Goal: Task Accomplishment & Management: Use online tool/utility

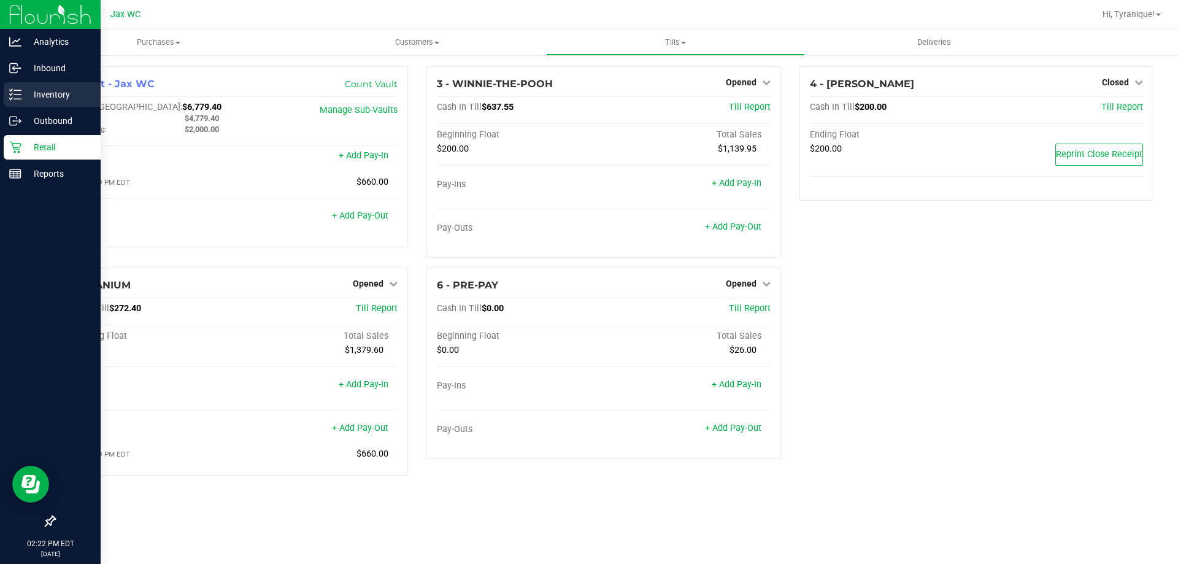
click at [10, 95] on icon at bounding box center [11, 94] width 2 height 2
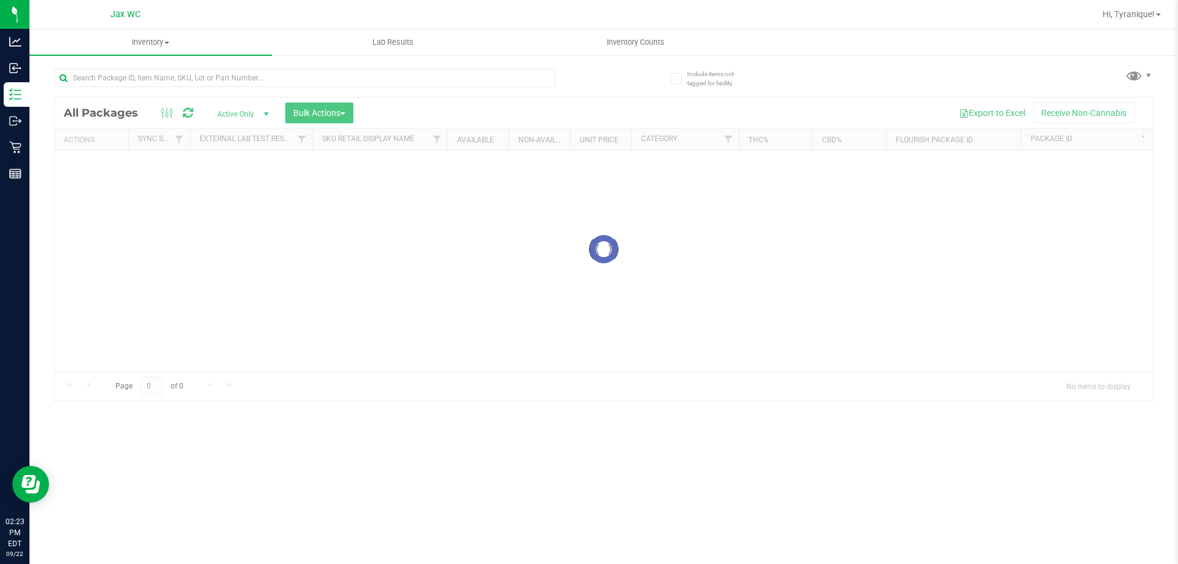
click at [259, 99] on div at bounding box center [604, 249] width 1099 height 303
click at [263, 75] on input "text" at bounding box center [304, 78] width 501 height 18
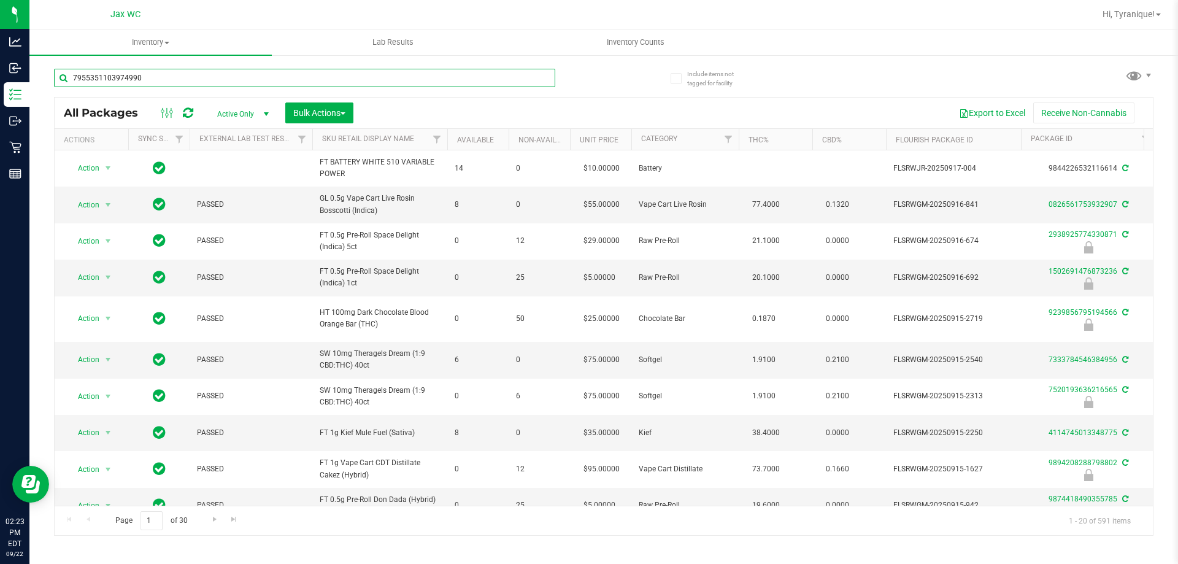
type input "7955351103974990"
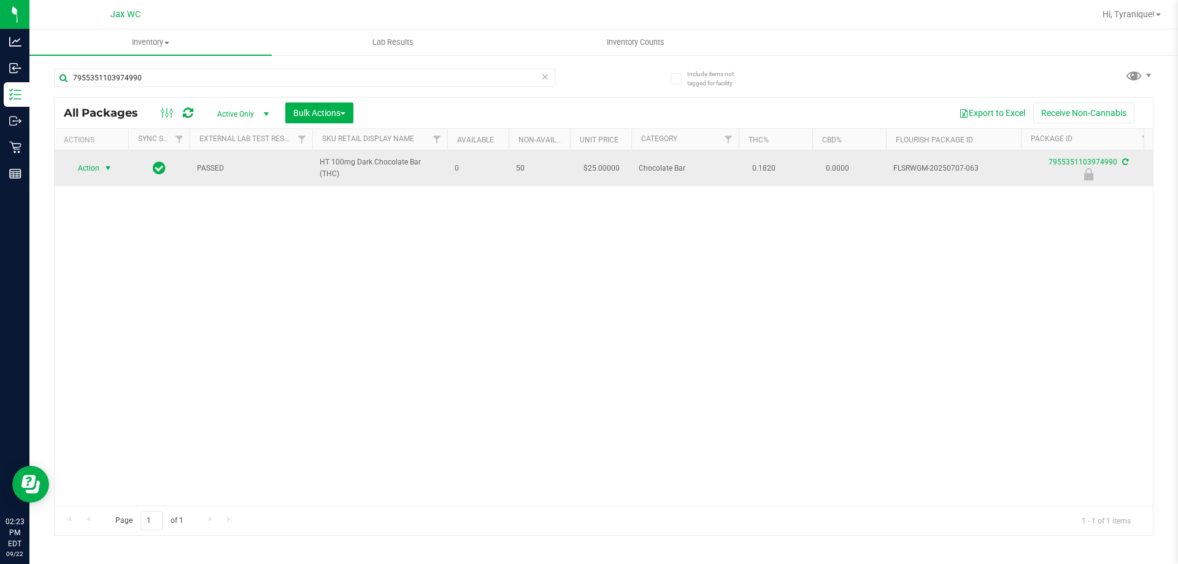
click at [95, 168] on span "Action" at bounding box center [83, 168] width 33 height 17
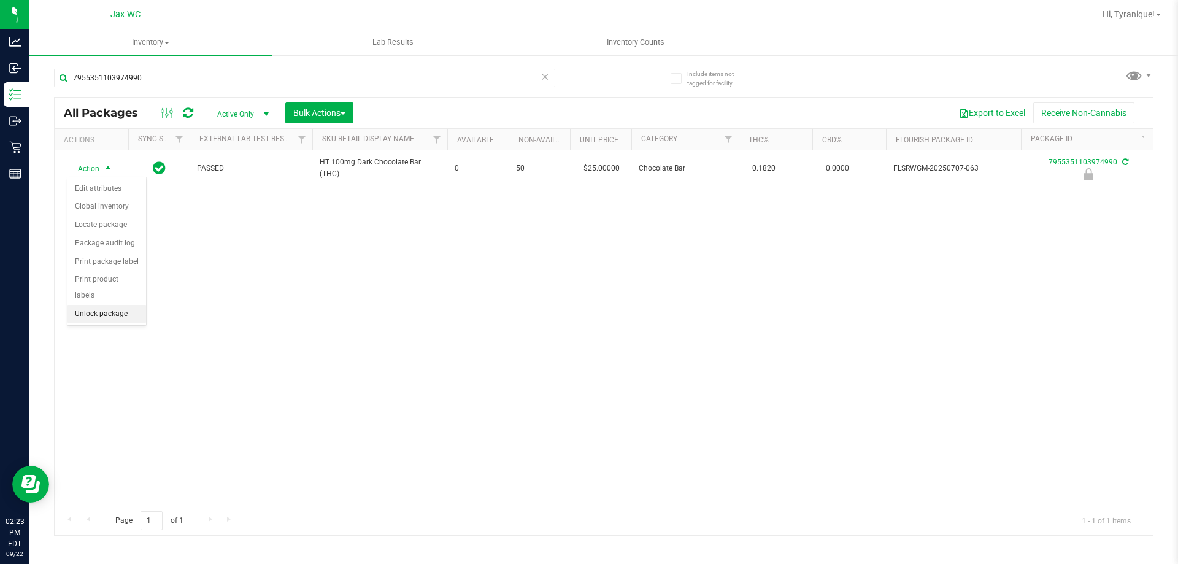
click at [133, 305] on li "Unlock package" at bounding box center [107, 314] width 79 height 18
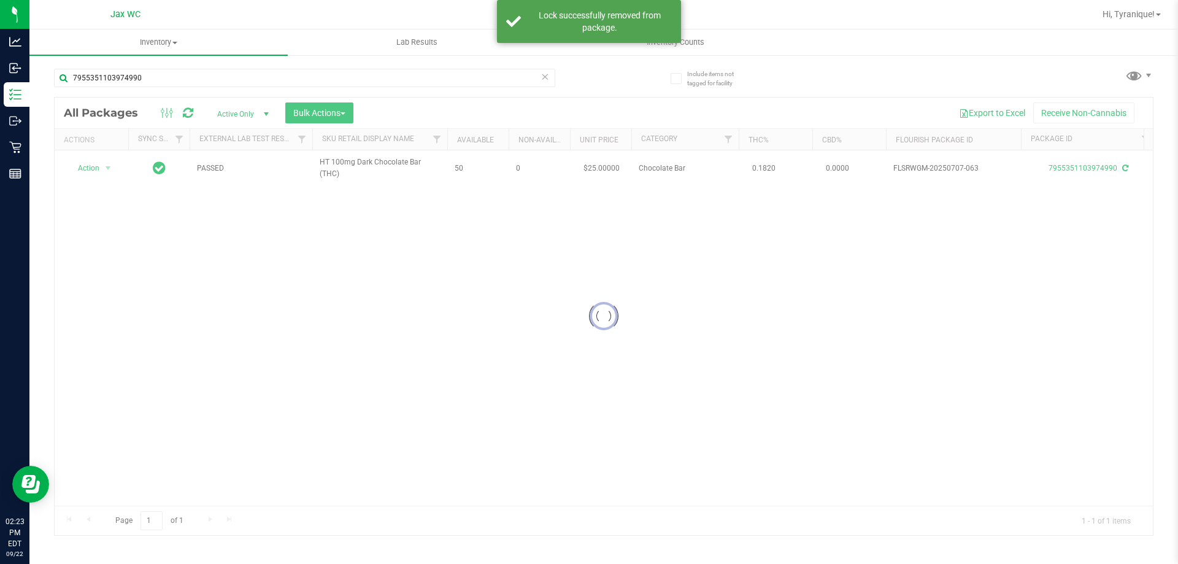
click at [91, 167] on div at bounding box center [604, 317] width 1099 height 438
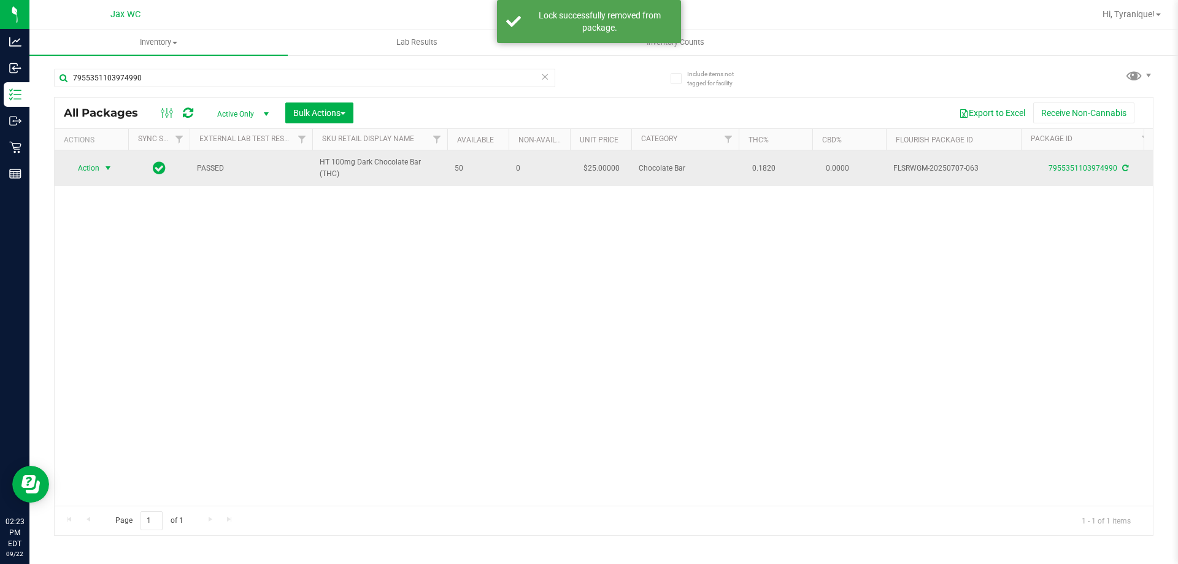
click at [88, 167] on span "Action" at bounding box center [83, 168] width 33 height 17
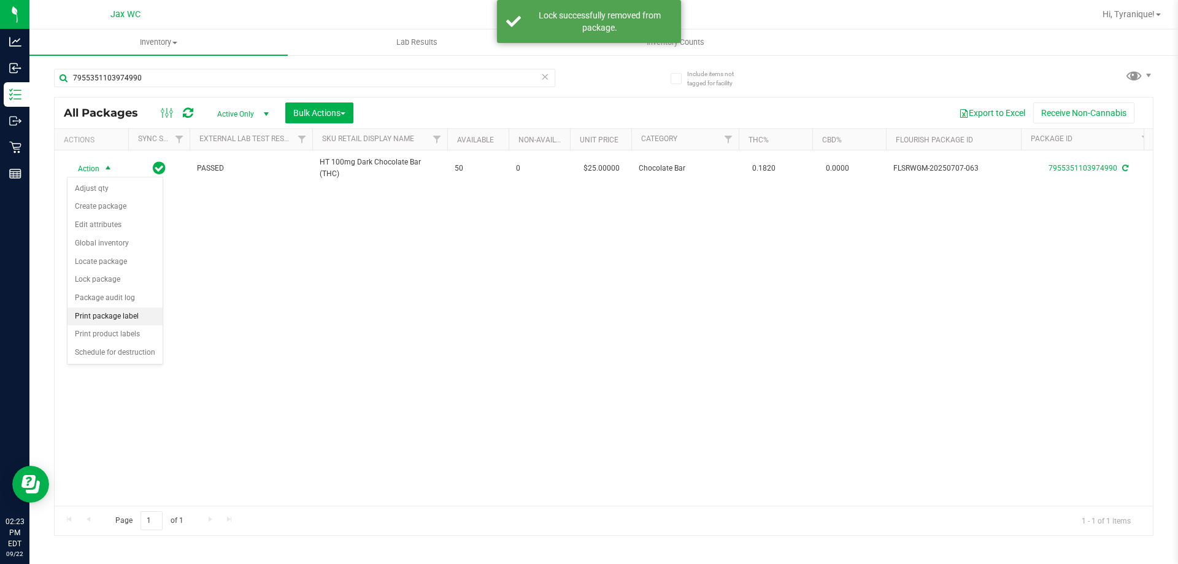
click at [129, 310] on li "Print package label" at bounding box center [115, 316] width 95 height 18
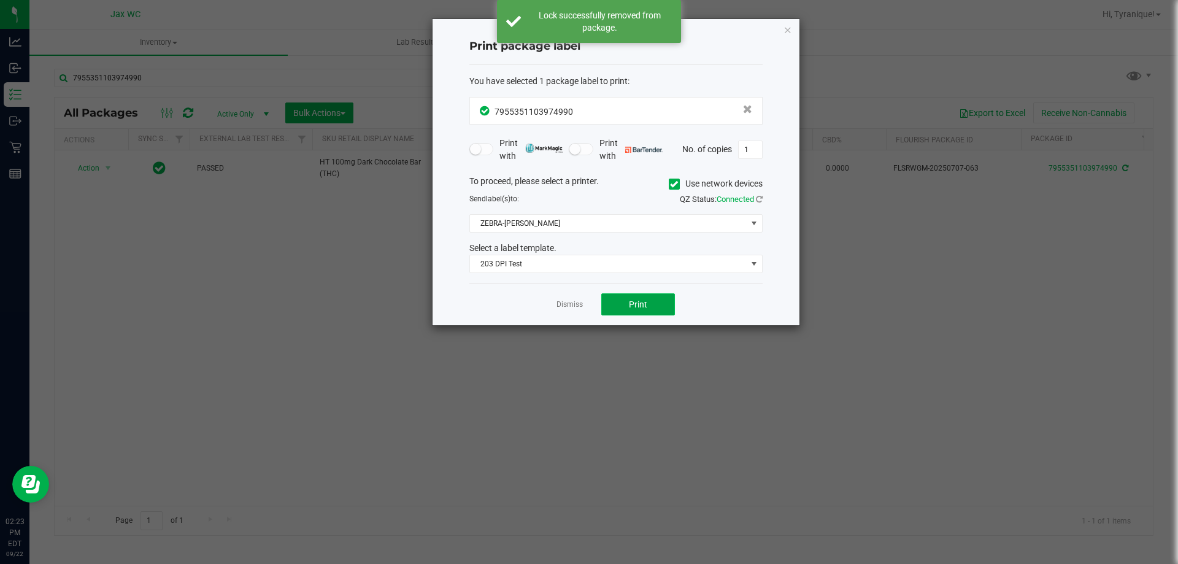
click at [644, 297] on button "Print" at bounding box center [638, 304] width 74 height 22
click at [576, 308] on link "Dismiss" at bounding box center [570, 304] width 26 height 10
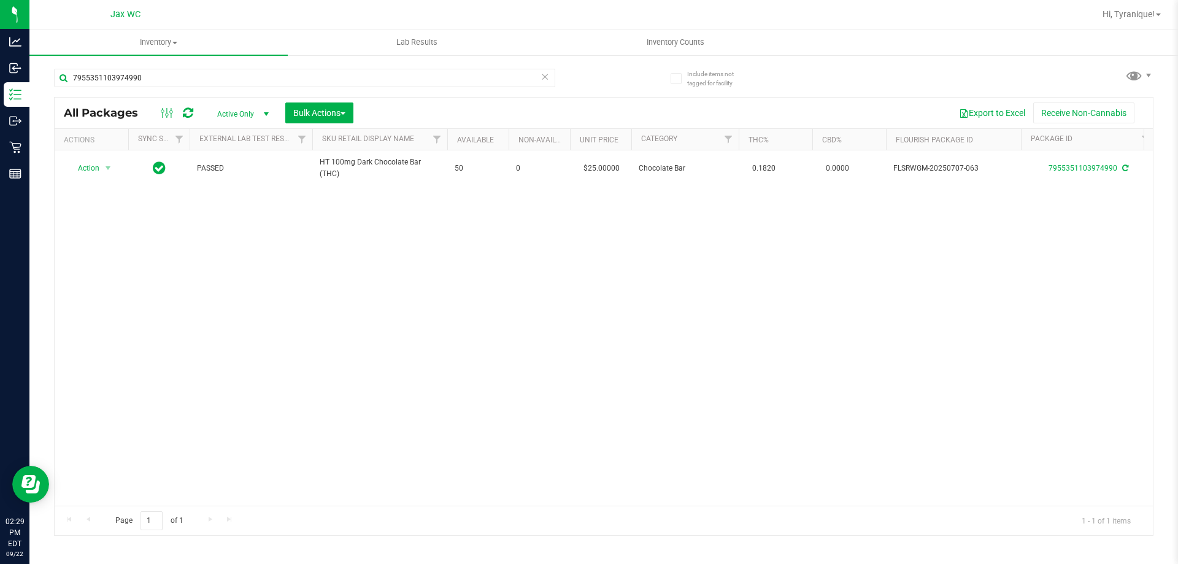
click at [544, 79] on icon at bounding box center [545, 76] width 9 height 15
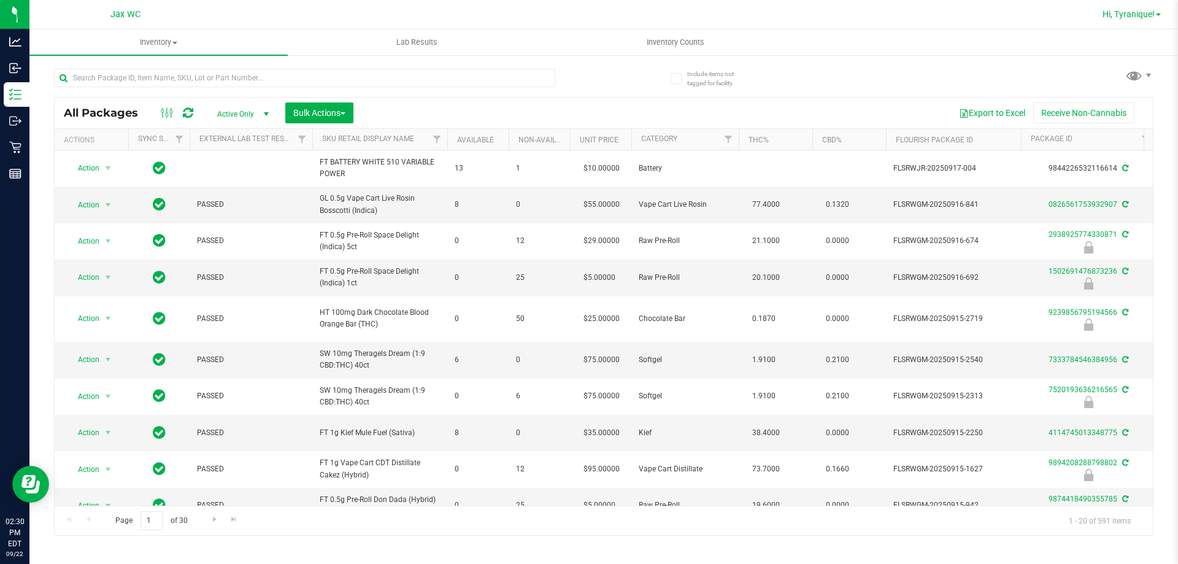
click at [1100, 17] on link "Hi, Tyranique!" at bounding box center [1132, 14] width 68 height 13
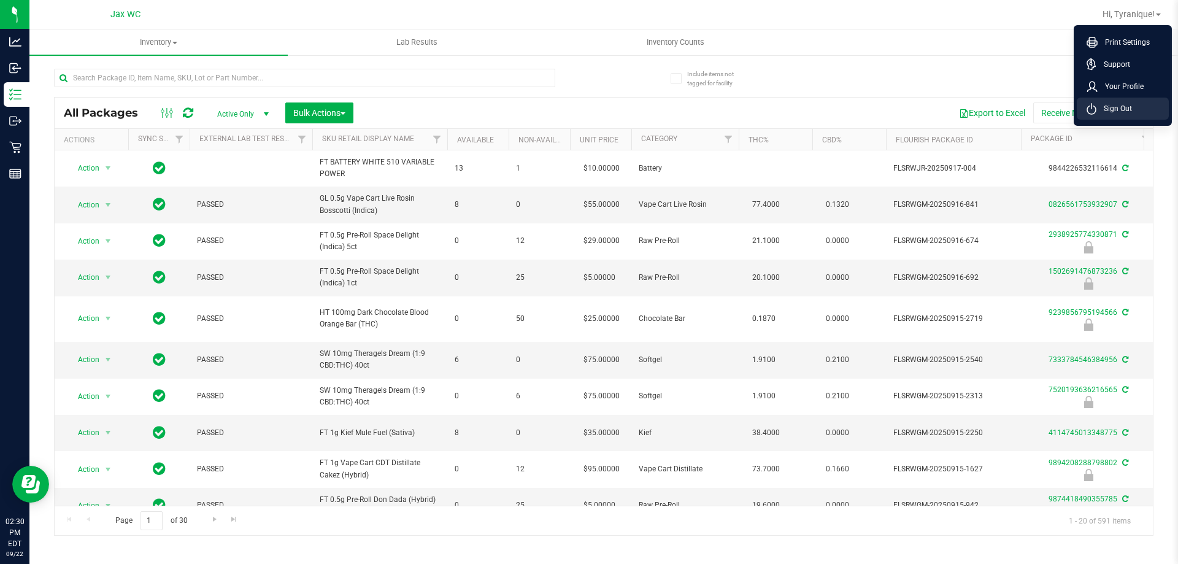
click at [1093, 110] on icon at bounding box center [1092, 109] width 10 height 12
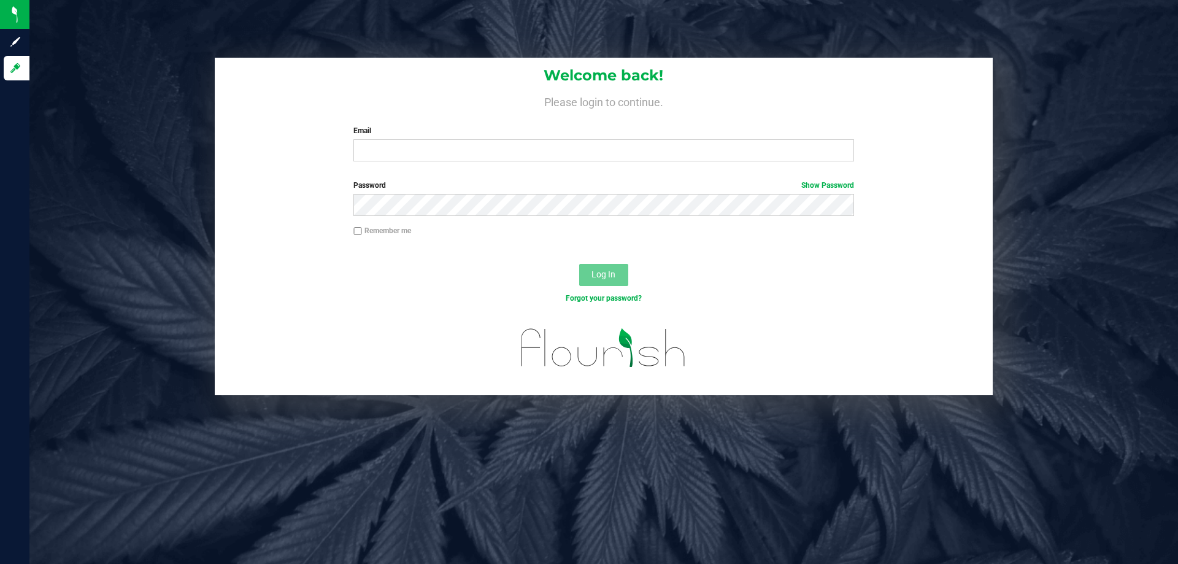
click at [233, 261] on div "Log In" at bounding box center [604, 278] width 778 height 41
click at [448, 150] on input "Email" at bounding box center [603, 150] width 500 height 22
type input "[PERSON_NAME][EMAIL_ADDRESS][DOMAIN_NAME]"
click at [579, 264] on button "Log In" at bounding box center [603, 275] width 49 height 22
